Goal: Information Seeking & Learning: Learn about a topic

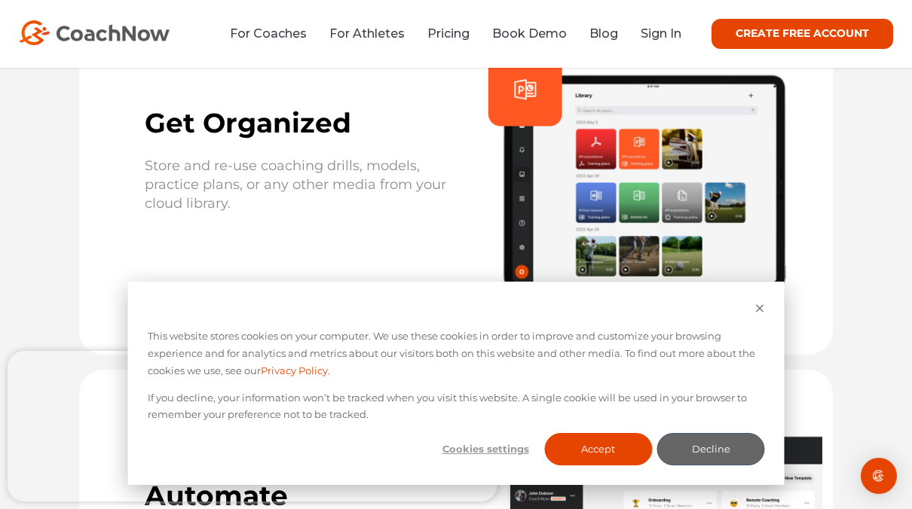
scroll to position [3389, 0]
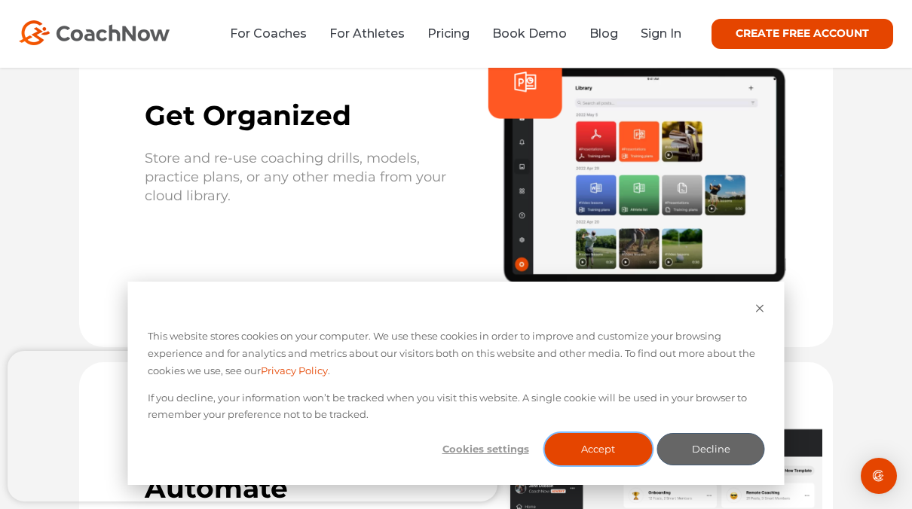
click at [586, 458] on button "Accept" at bounding box center [598, 449] width 108 height 32
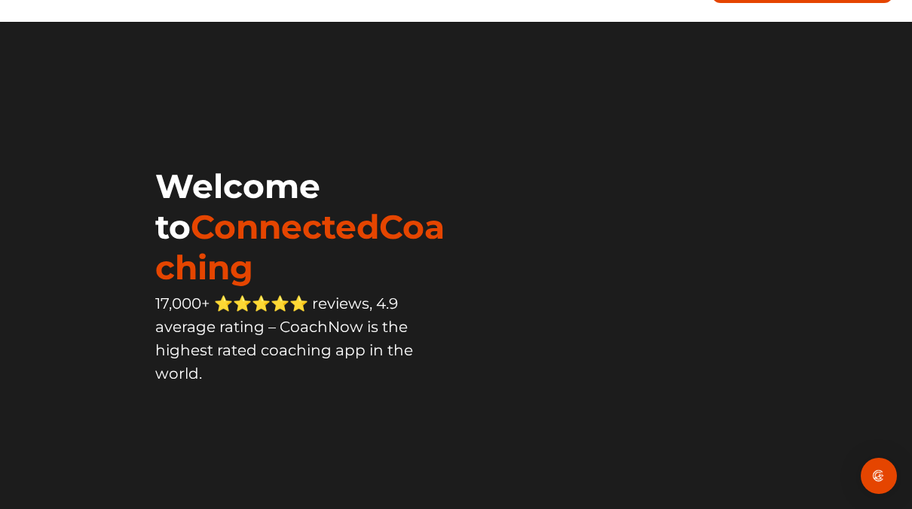
scroll to position [0, 0]
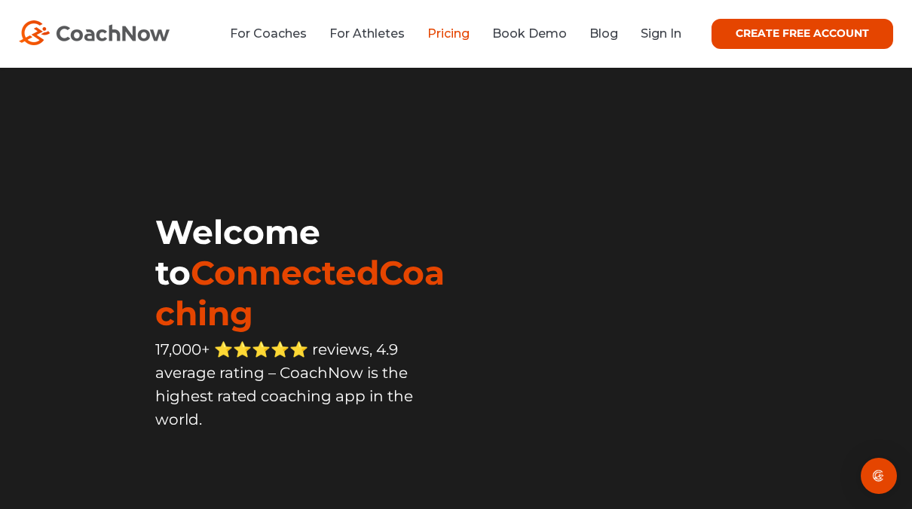
click at [451, 30] on link "Pricing" at bounding box center [448, 33] width 42 height 14
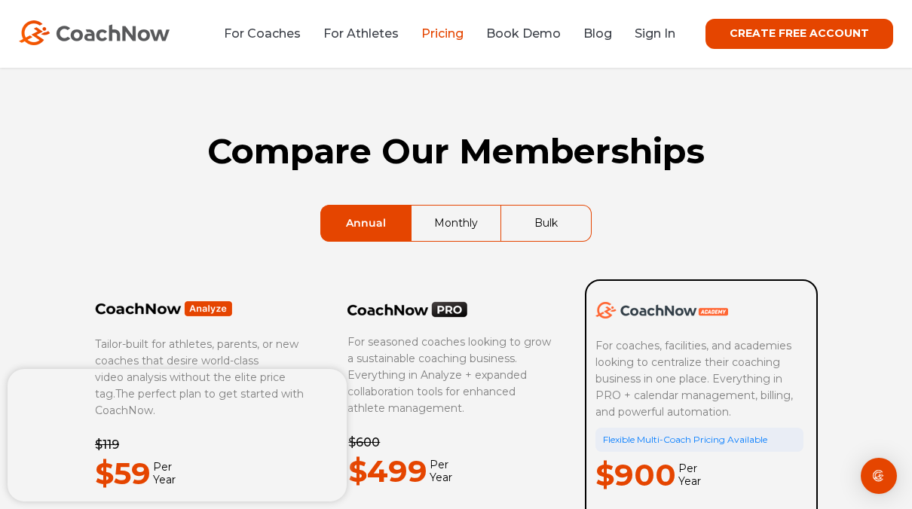
click at [466, 226] on link "Monthly" at bounding box center [456, 223] width 89 height 35
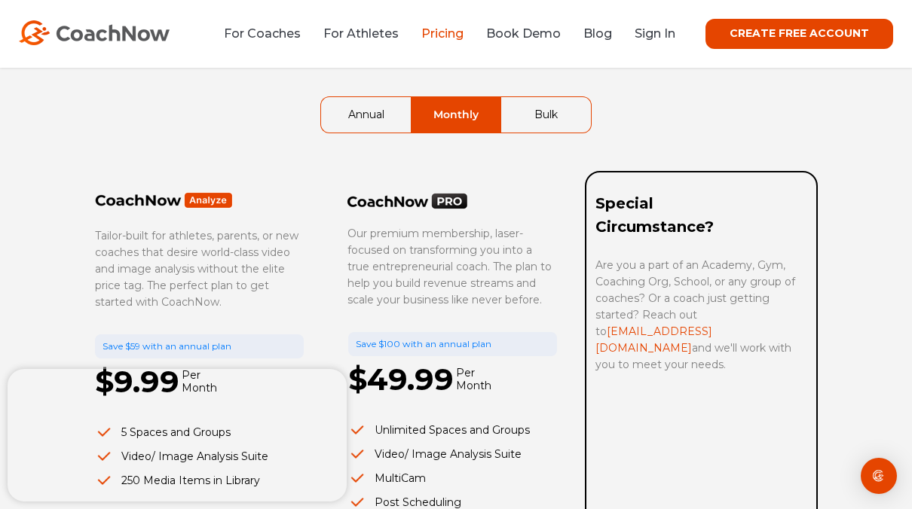
scroll to position [98, 0]
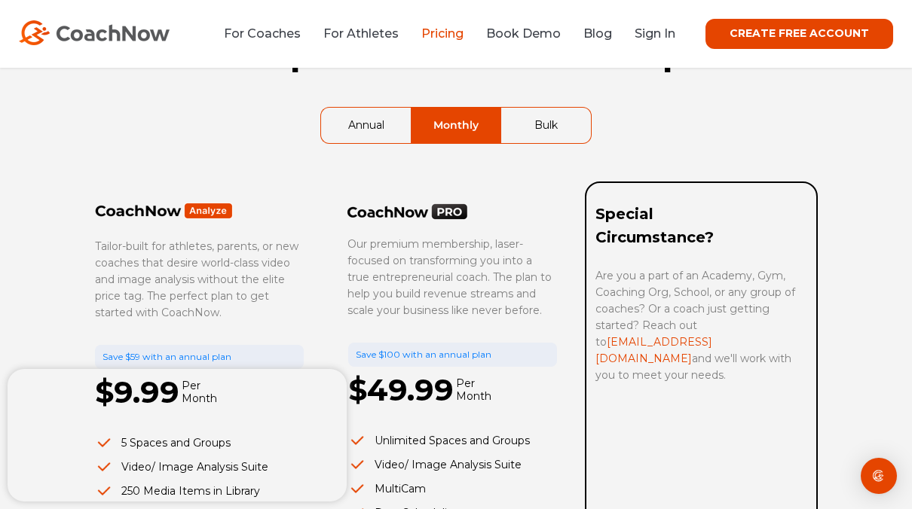
click at [543, 140] on link "Bulk" at bounding box center [546, 125] width 90 height 35
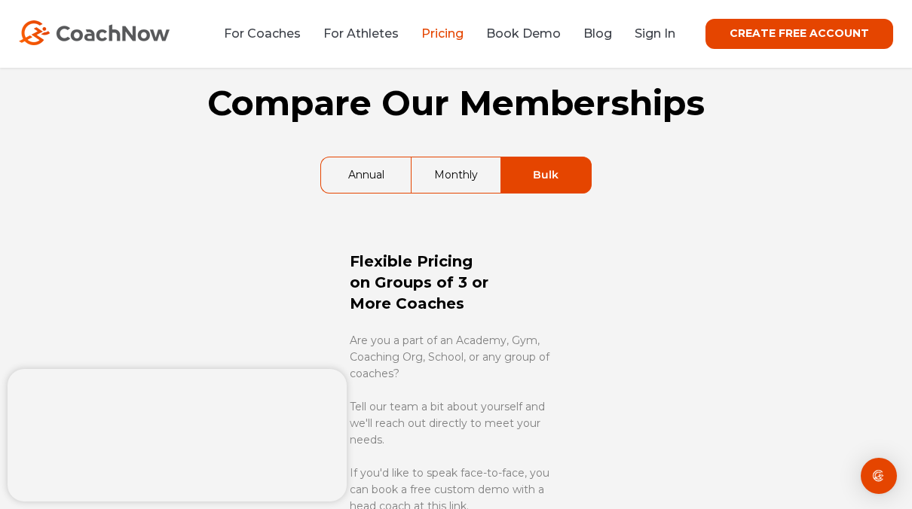
scroll to position [44, 0]
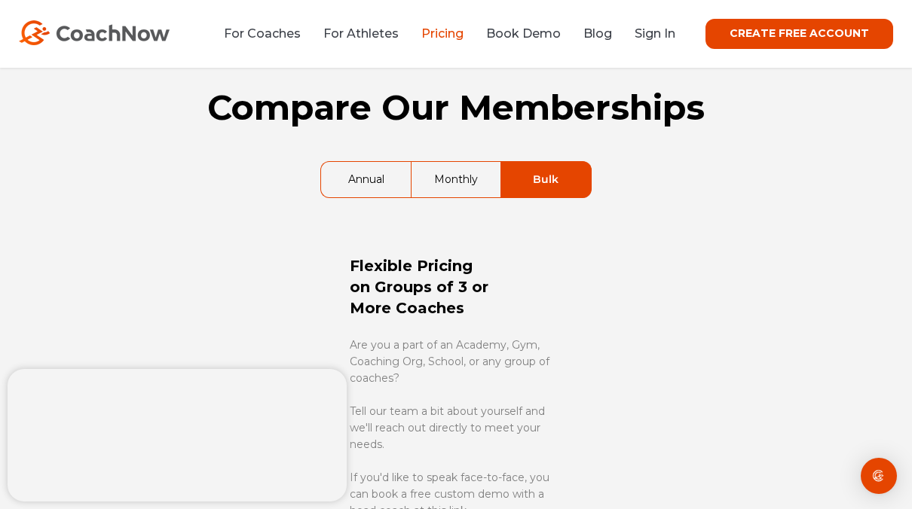
click at [384, 184] on link "Annual" at bounding box center [366, 179] width 90 height 35
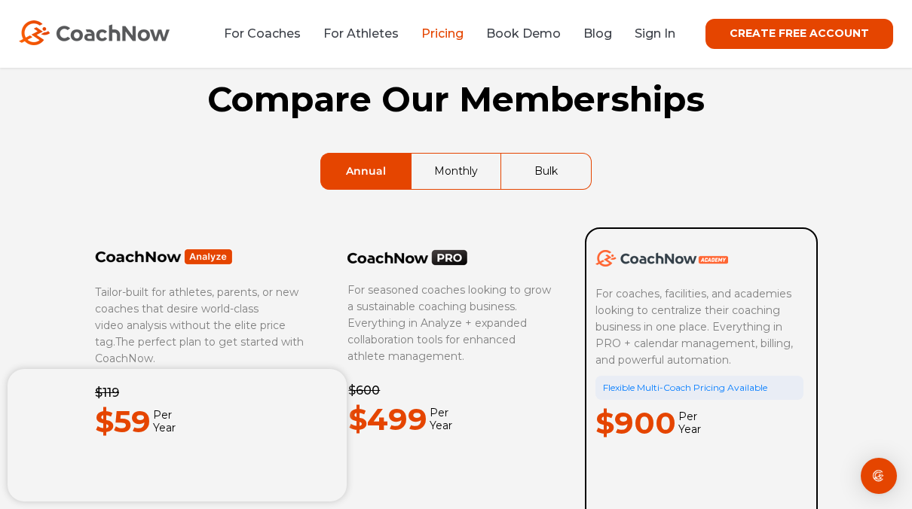
scroll to position [0, 0]
